Goal: Task Accomplishment & Management: Use online tool/utility

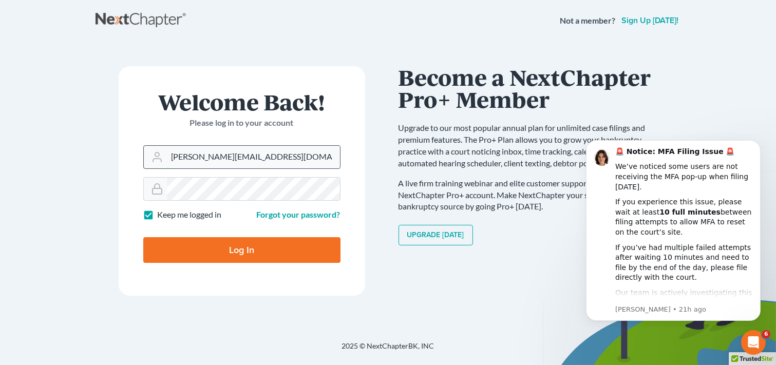
click at [295, 154] on input "ron@fairmaxlaw.com" at bounding box center [253, 157] width 173 height 23
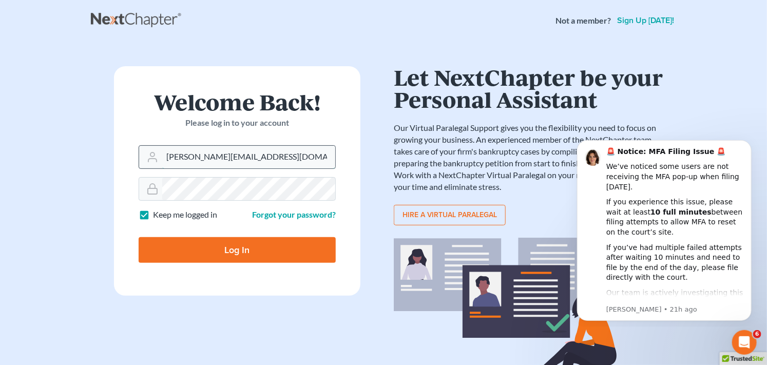
drag, startPoint x: 297, startPoint y: 157, endPoint x: 142, endPoint y: 153, distance: 155.1
click at [142, 153] on div "ron@fairmaxlaw.com" at bounding box center [237, 157] width 197 height 24
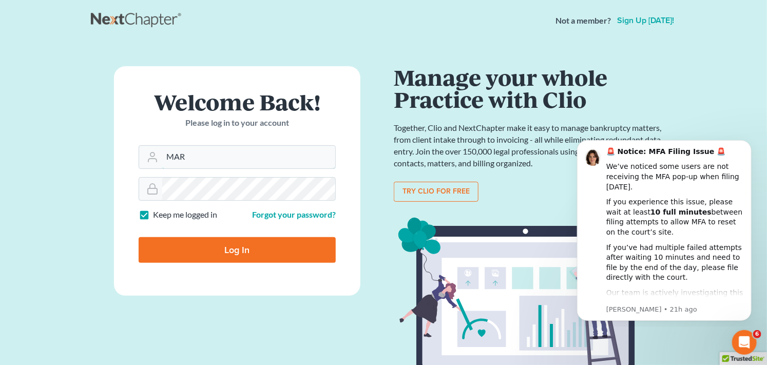
type input "[PERSON_NAME][EMAIL_ADDRESS][DOMAIN_NAME]"
click at [219, 252] on input "Log In" at bounding box center [237, 250] width 197 height 26
type input "Thinking..."
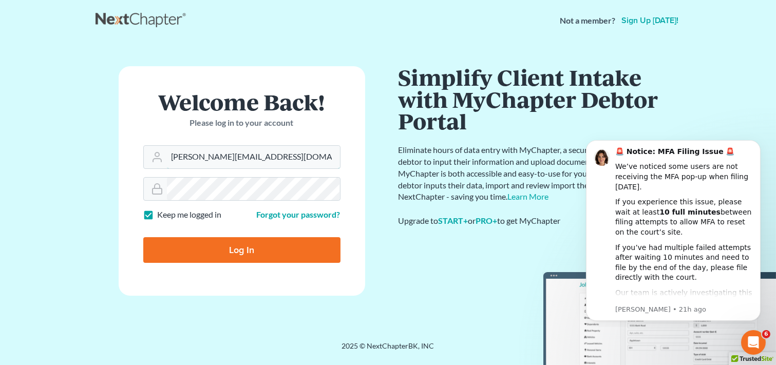
drag, startPoint x: 266, startPoint y: 155, endPoint x: 142, endPoint y: 156, distance: 124.2
click at [142, 156] on form "Welcome Back! Please log in to your account Email Address ron@fairmaxlaw.com Pa…" at bounding box center [242, 180] width 246 height 229
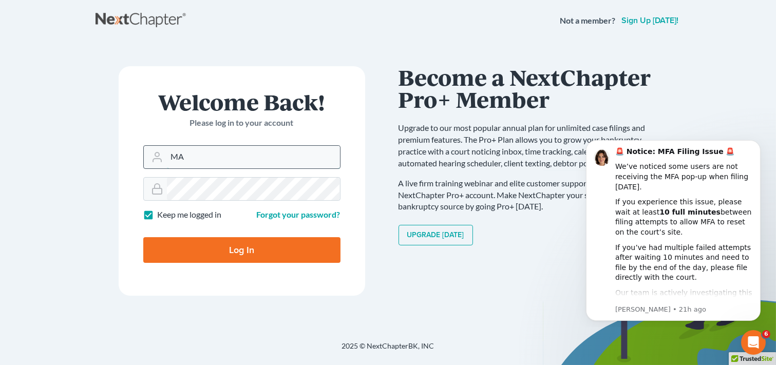
type input "[PERSON_NAME][EMAIL_ADDRESS][DOMAIN_NAME]"
click at [95, 191] on div "Welcome Back! Please log in to your account Email Address mary@fairmaxlaw.com P…" at bounding box center [241, 191] width 293 height 250
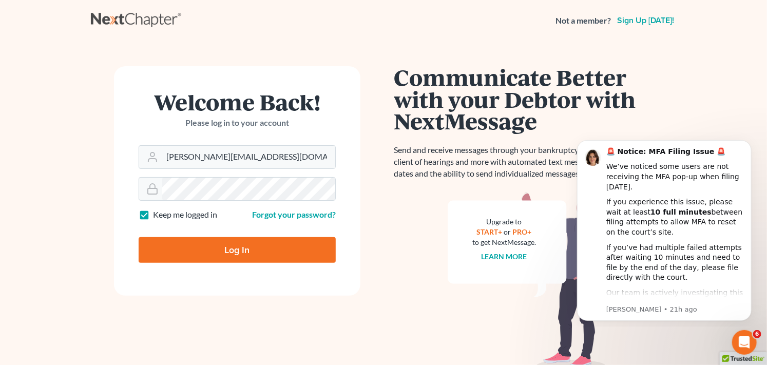
click at [192, 254] on input "Log In" at bounding box center [237, 250] width 197 height 26
type input "Thinking..."
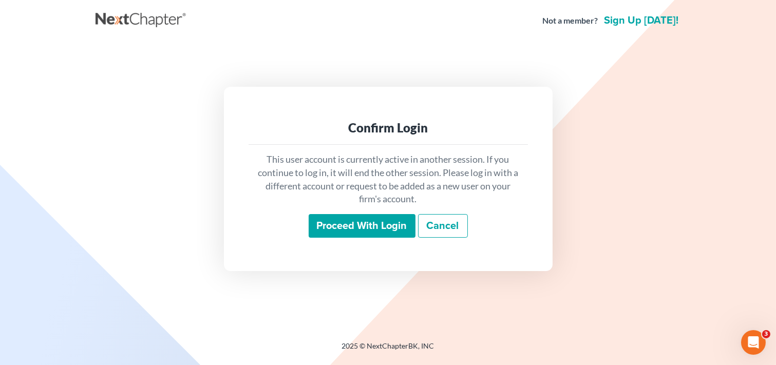
click at [349, 222] on input "Proceed with login" at bounding box center [362, 226] width 107 height 24
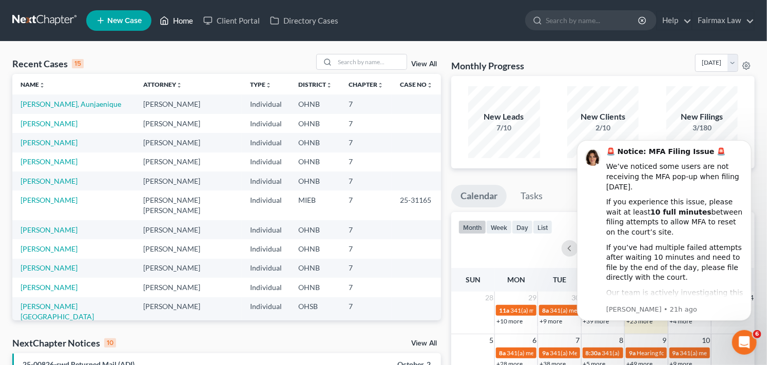
click at [179, 21] on link "Home" at bounding box center [177, 20] width 44 height 18
click at [188, 21] on link "Home" at bounding box center [177, 20] width 44 height 18
click at [187, 18] on link "Home" at bounding box center [177, 20] width 44 height 18
click at [560, 20] on input "search" at bounding box center [593, 20] width 94 height 19
type input "j"
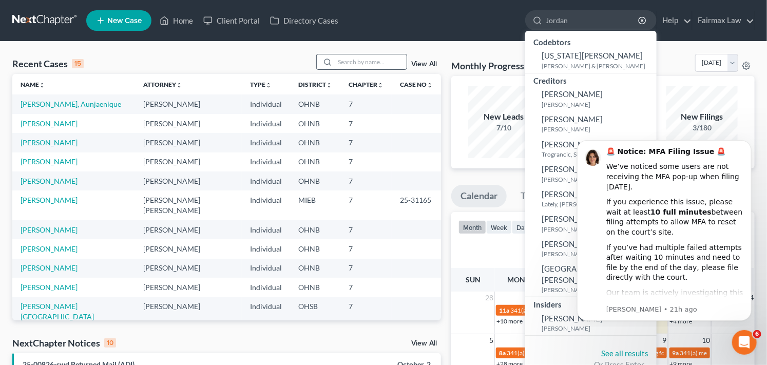
type input "Jordan"
click at [366, 59] on input "search" at bounding box center [371, 61] width 72 height 15
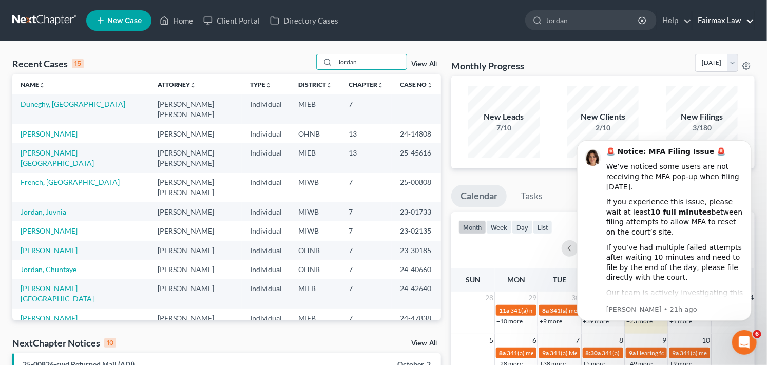
type input "Jordan"
click at [189, 17] on link "Home" at bounding box center [177, 20] width 44 height 18
click at [59, 106] on link "Duneghy, [GEOGRAPHIC_DATA]" at bounding box center [73, 104] width 105 height 9
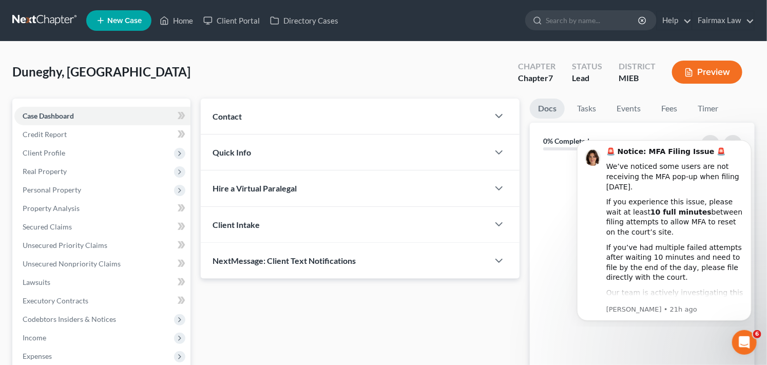
click at [208, 106] on div "Contact" at bounding box center [345, 116] width 288 height 35
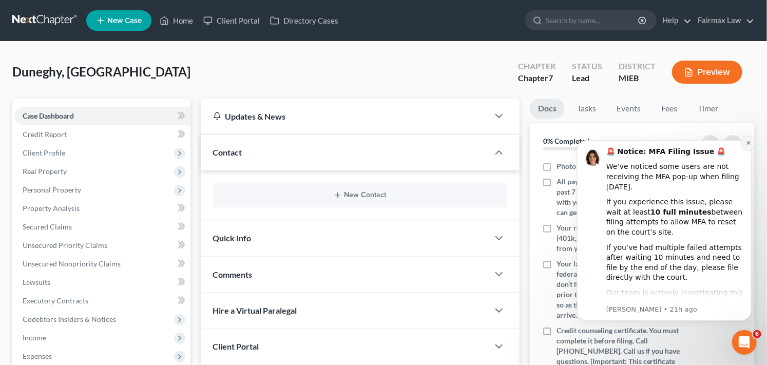
click at [748, 143] on icon "Dismiss notification" at bounding box center [748, 143] width 4 height 4
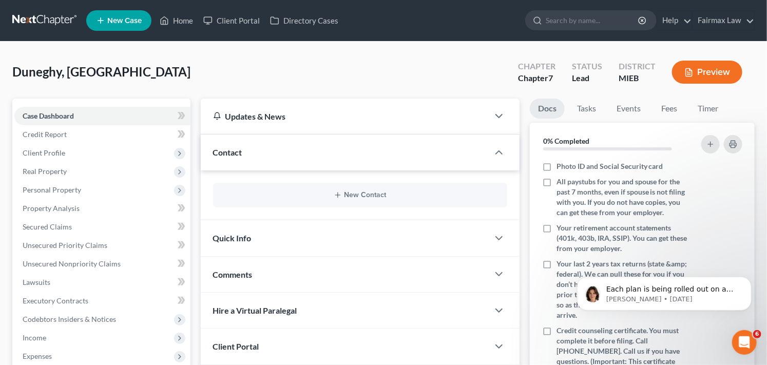
click at [493, 74] on div "Duneghy, [GEOGRAPHIC_DATA] Upgraded Chapter Chapter 7 Status Lead District MIEB…" at bounding box center [383, 76] width 742 height 45
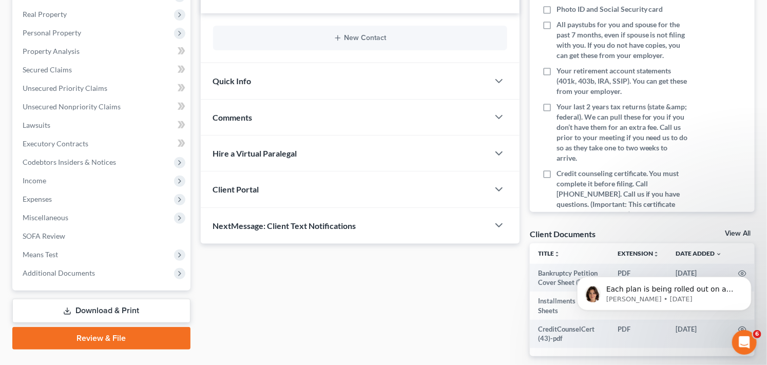
scroll to position [160, 0]
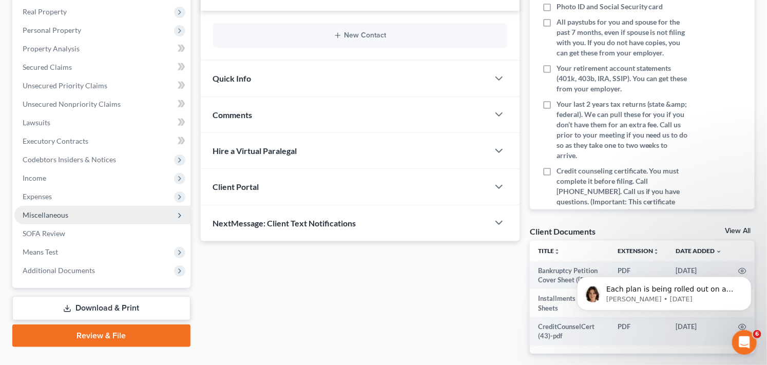
click at [160, 212] on span "Miscellaneous" at bounding box center [102, 215] width 176 height 18
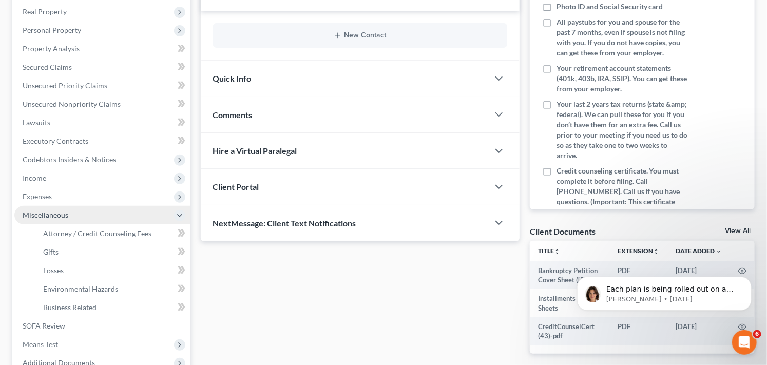
click at [160, 212] on span "Miscellaneous" at bounding box center [102, 215] width 176 height 18
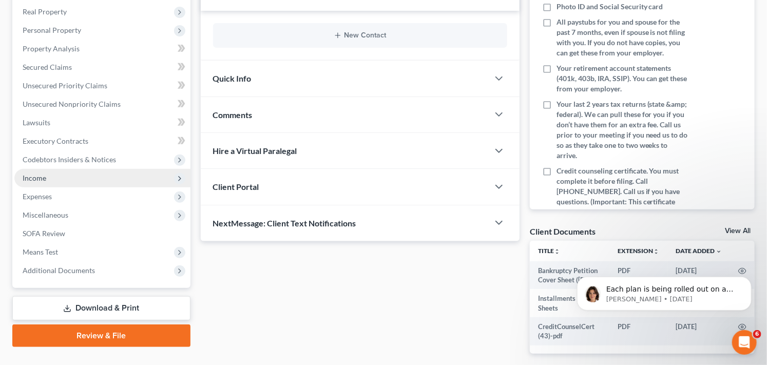
click at [61, 180] on span "Income" at bounding box center [102, 178] width 176 height 18
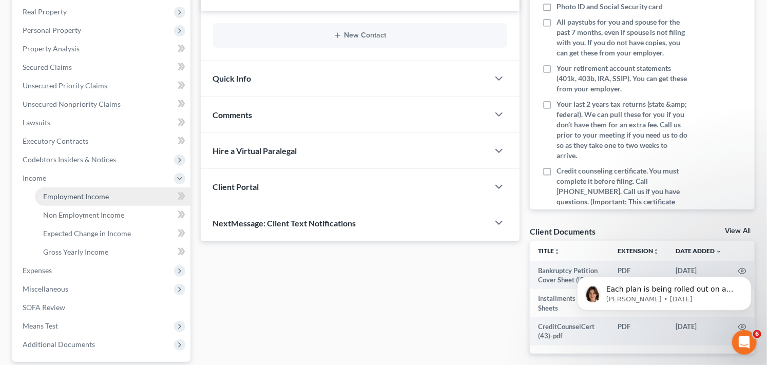
click at [101, 198] on span "Employment Income" at bounding box center [76, 196] width 66 height 9
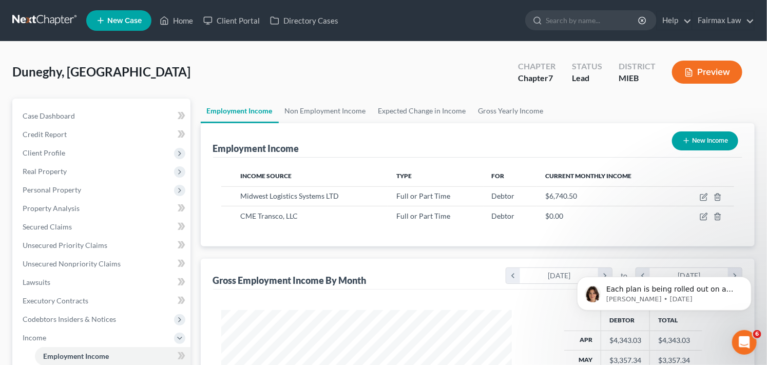
scroll to position [184, 311]
click at [761, 217] on div "Duneghy, [GEOGRAPHIC_DATA] Upgraded Chapter Chapter 7 Status Lead District MIEB…" at bounding box center [383, 322] width 767 height 560
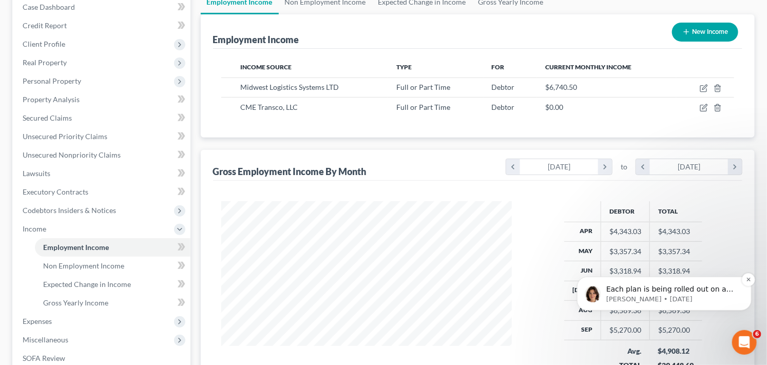
scroll to position [114, 0]
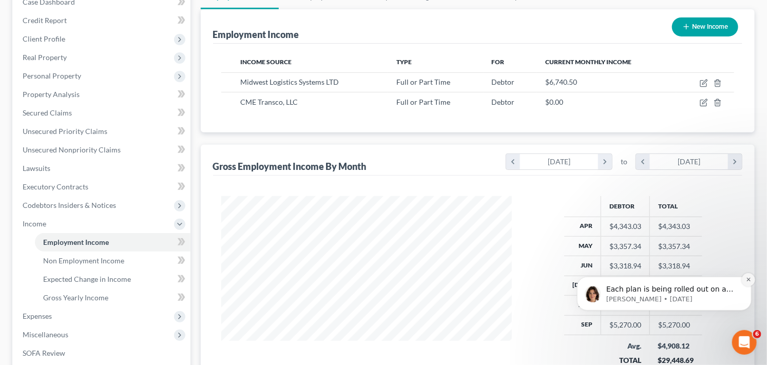
click at [746, 278] on icon "Dismiss notification" at bounding box center [748, 279] width 4 height 4
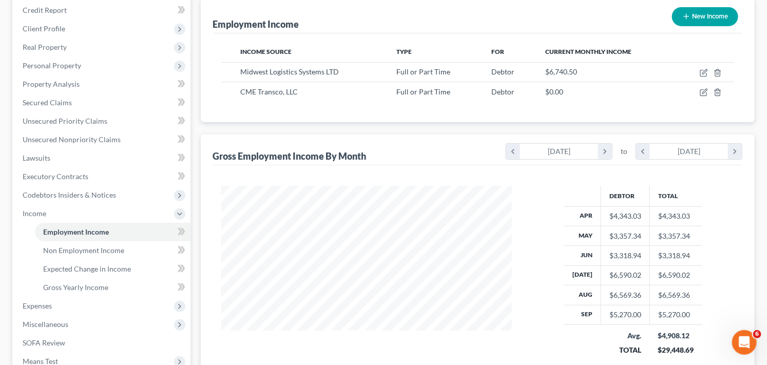
scroll to position [0, 0]
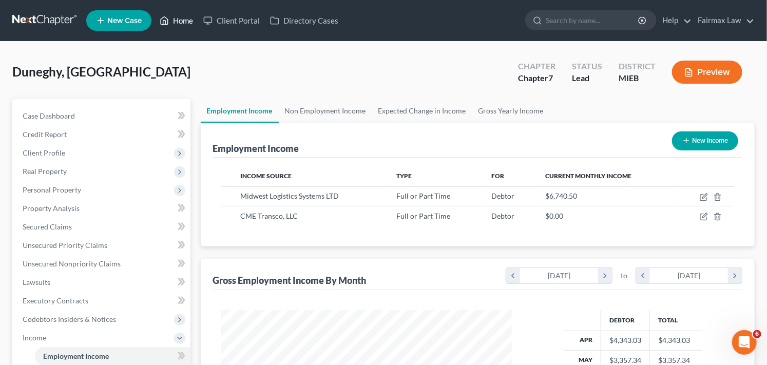
click at [183, 19] on link "Home" at bounding box center [177, 20] width 44 height 18
